Goal: Task Accomplishment & Management: Complete application form

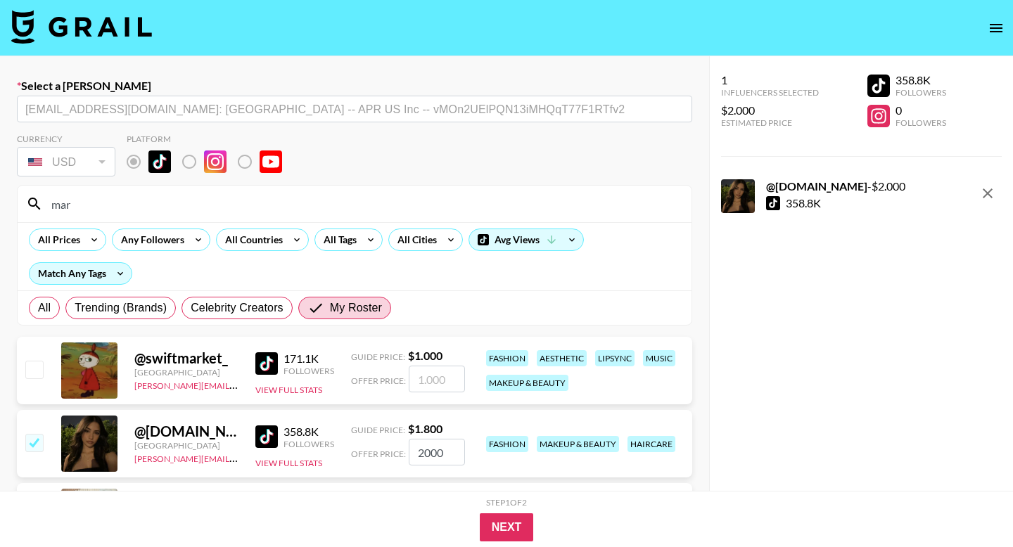
scroll to position [76, 0]
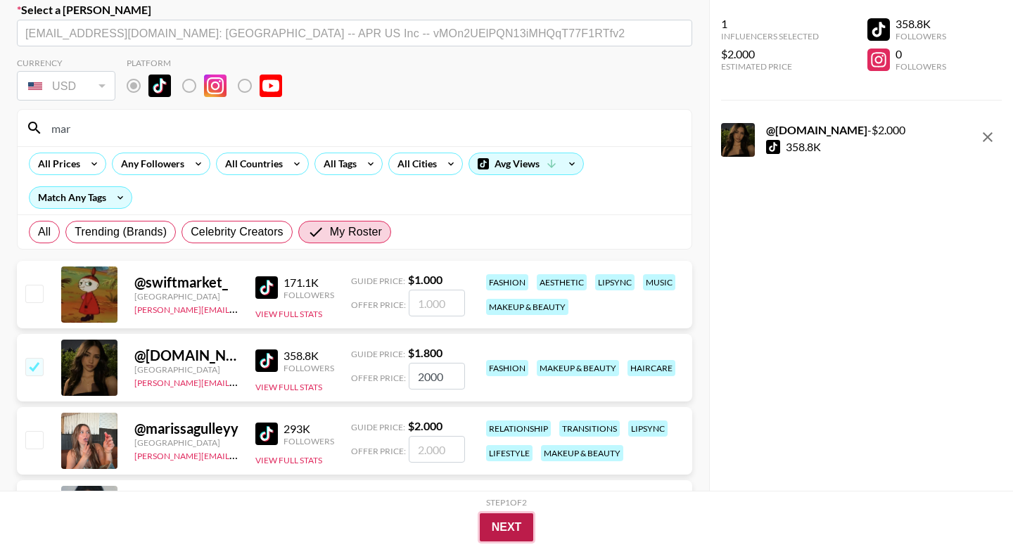
click at [511, 529] on button "Next" at bounding box center [507, 527] width 54 height 28
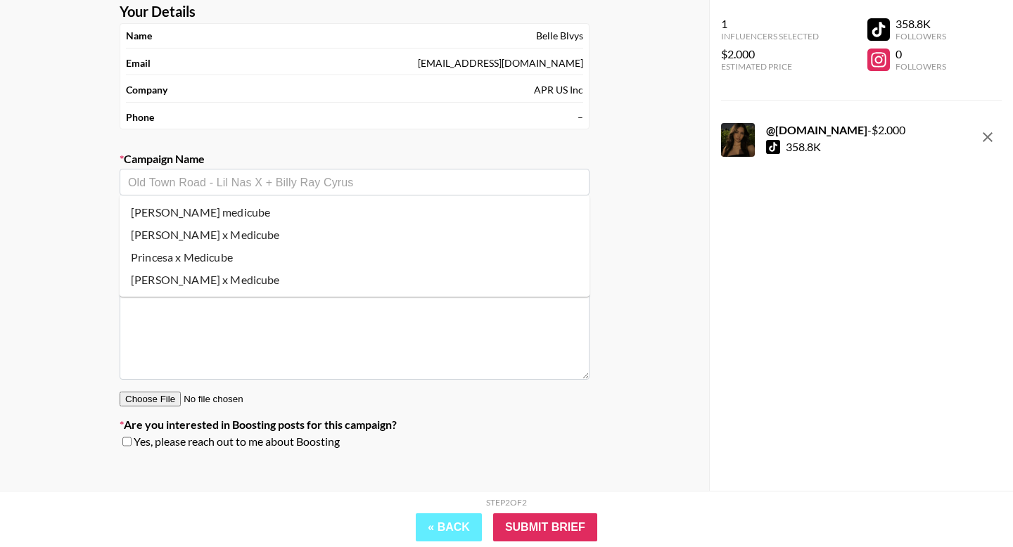
click at [404, 188] on input "text" at bounding box center [354, 182] width 453 height 16
click at [315, 206] on li "Joslyn x medicube" at bounding box center [355, 212] width 470 height 23
type input "Joslyn x medicube"
type textarea "TikTok --"
drag, startPoint x: 160, startPoint y: 183, endPoint x: 98, endPoint y: 178, distance: 61.4
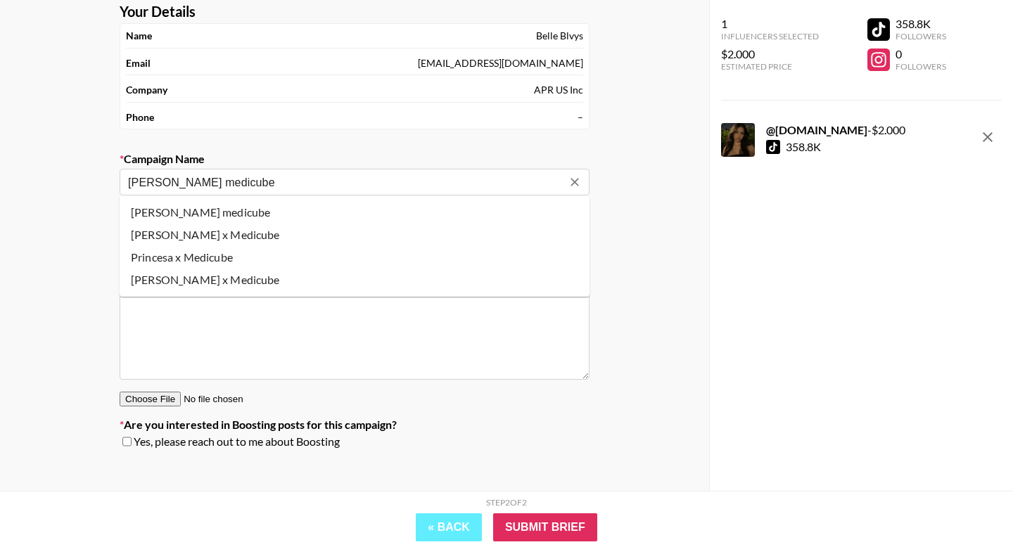
click at [99, 179] on div "Your Details Name Belle Blvys Email blvys+1@apr-in.com Company APR US Inc Phone…" at bounding box center [354, 242] width 709 height 525
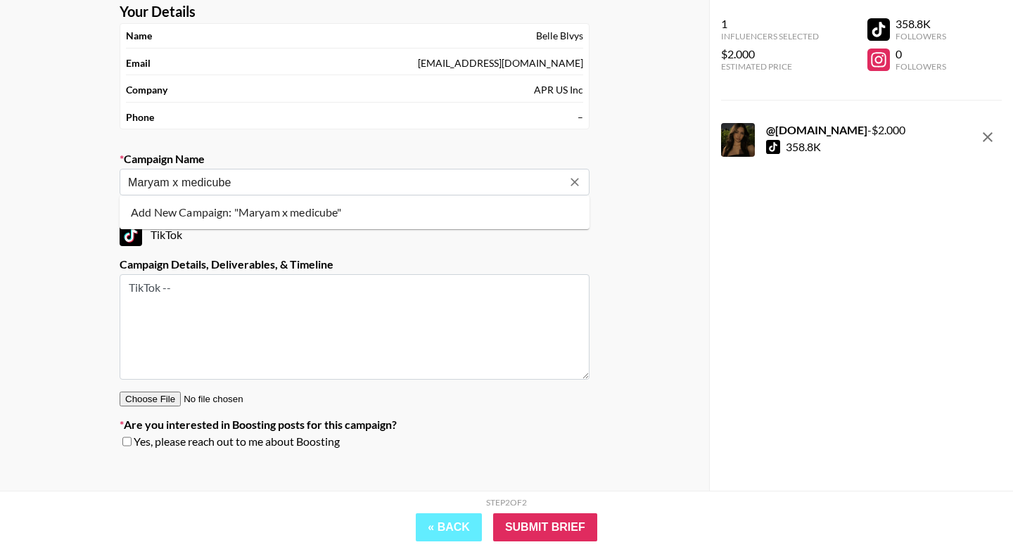
click at [216, 217] on li "Add New Campaign: "Maryam x medicube"" at bounding box center [355, 212] width 470 height 23
type input "Maryam x medicube"
click at [567, 534] on input "Submit Brief" at bounding box center [545, 527] width 104 height 28
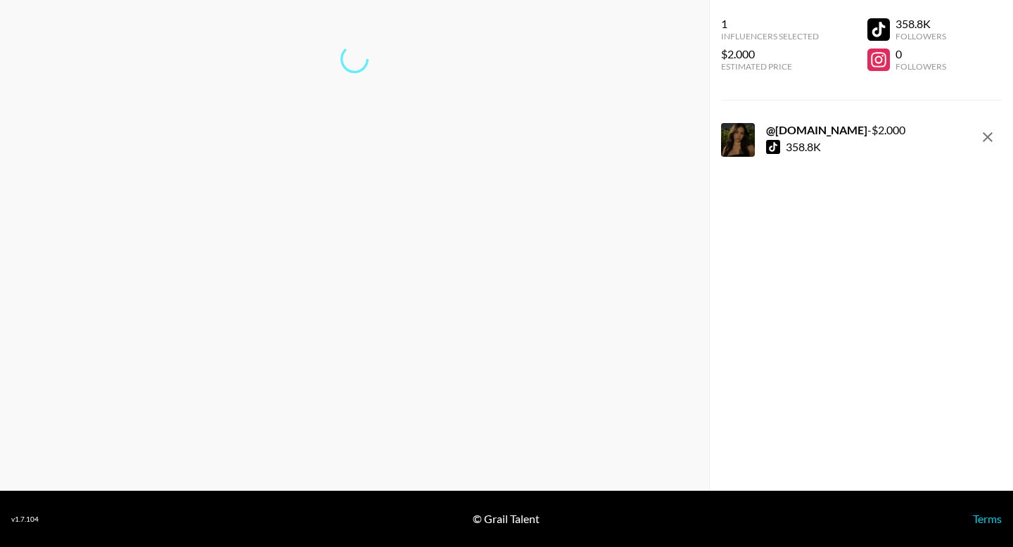
scroll to position [56, 0]
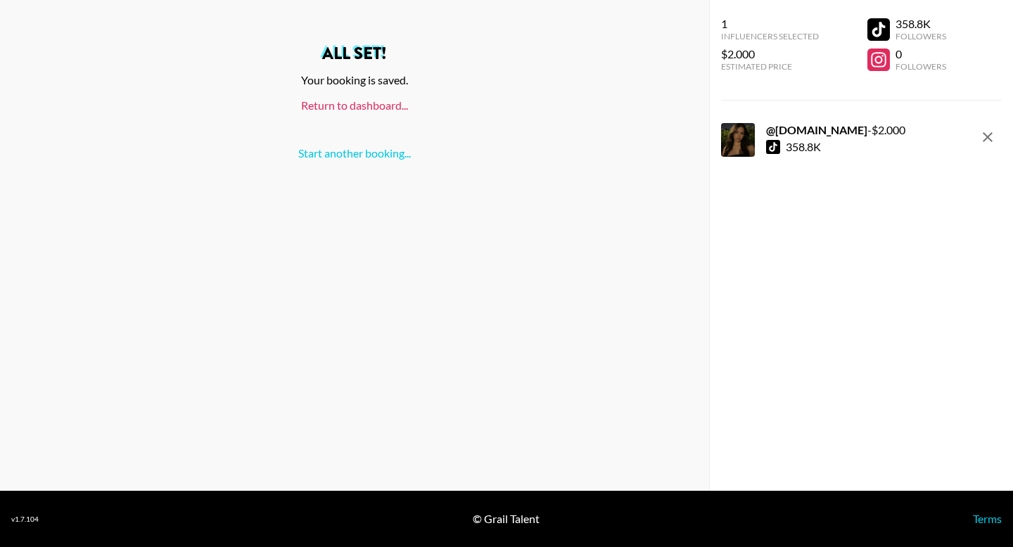
click at [383, 101] on link "Return to dashboard..." at bounding box center [354, 104] width 107 height 13
